Goal: Navigation & Orientation: Find specific page/section

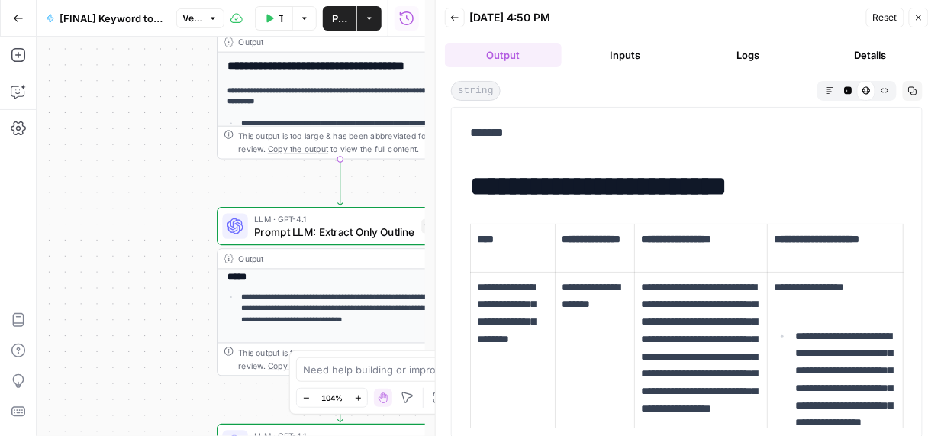
scroll to position [366, 0]
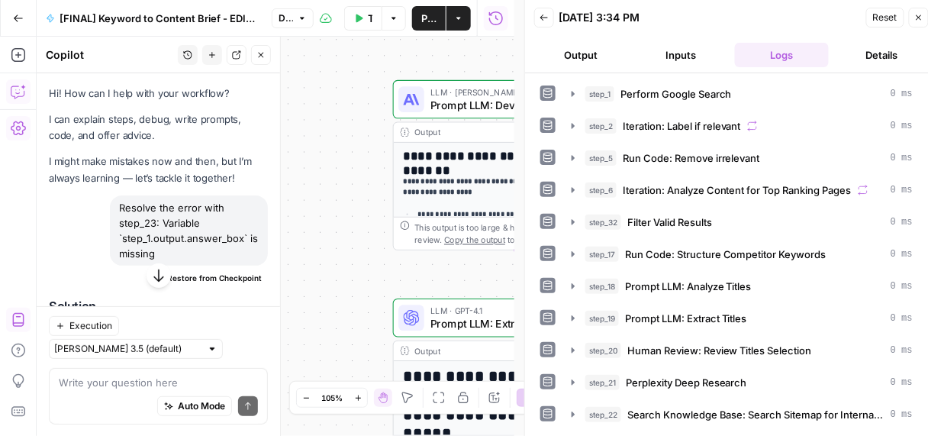
scroll to position [1214, 0]
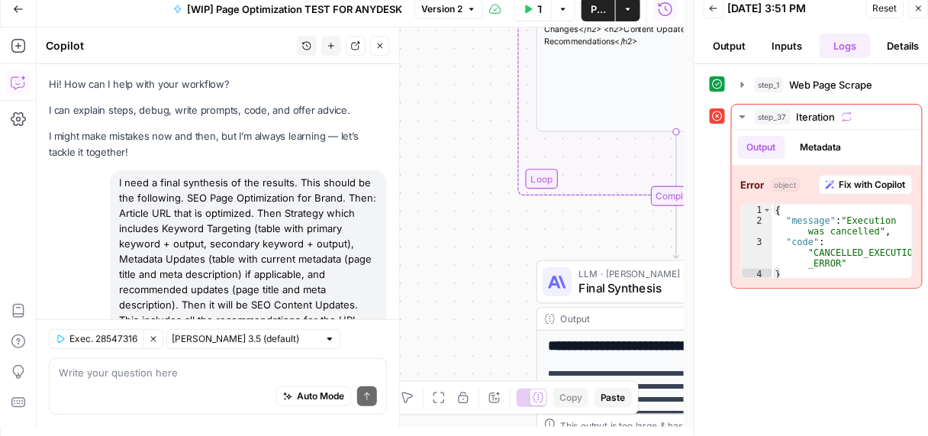
scroll to position [639, 0]
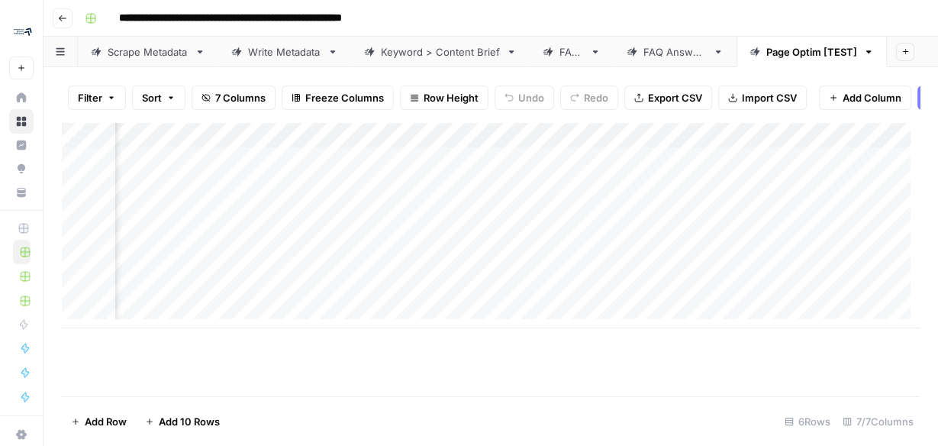
scroll to position [0, 118]
